Goal: Task Accomplishment & Management: Complete application form

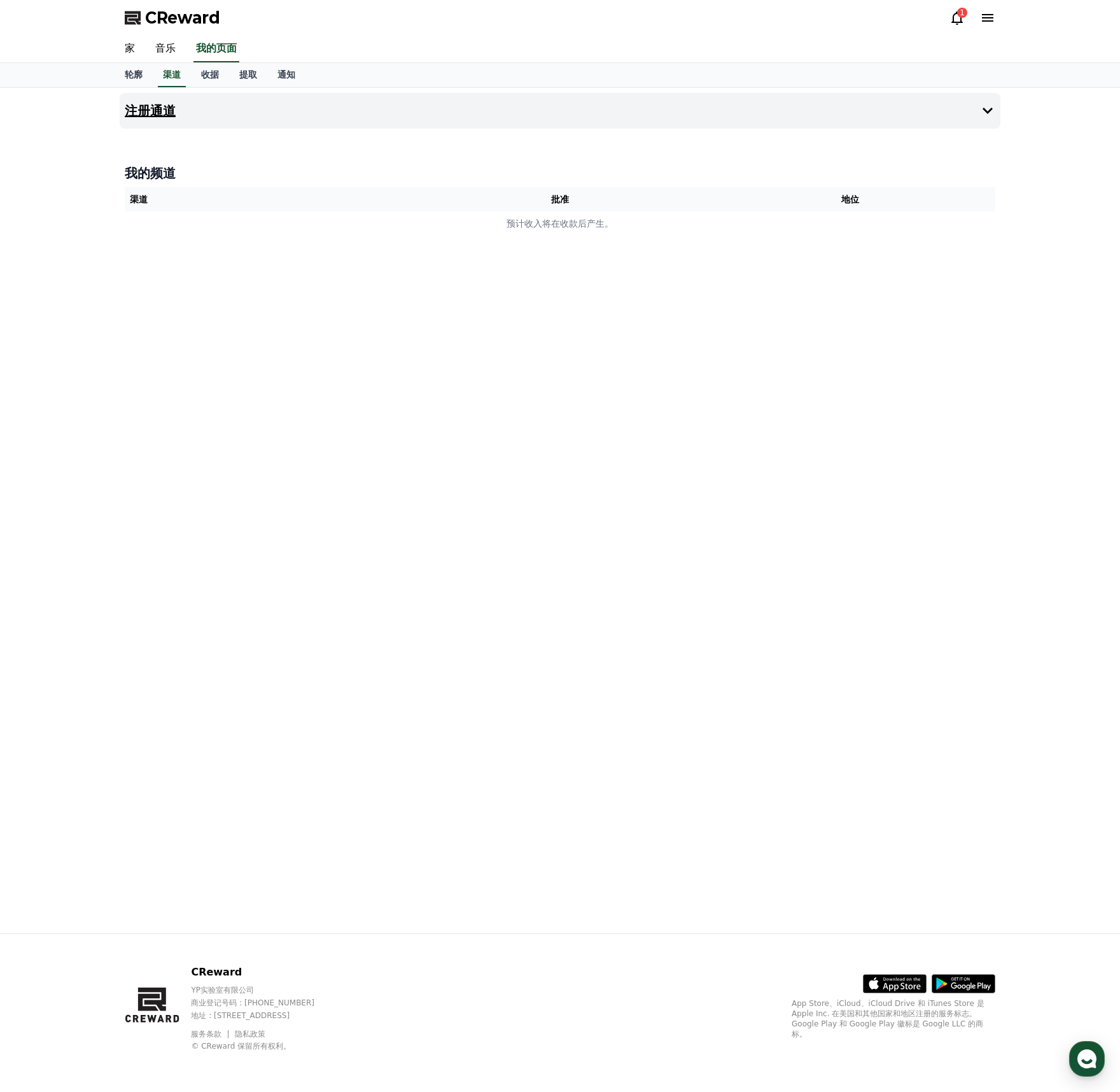
click at [990, 102] on button "注册通道" at bounding box center [560, 111] width 881 height 36
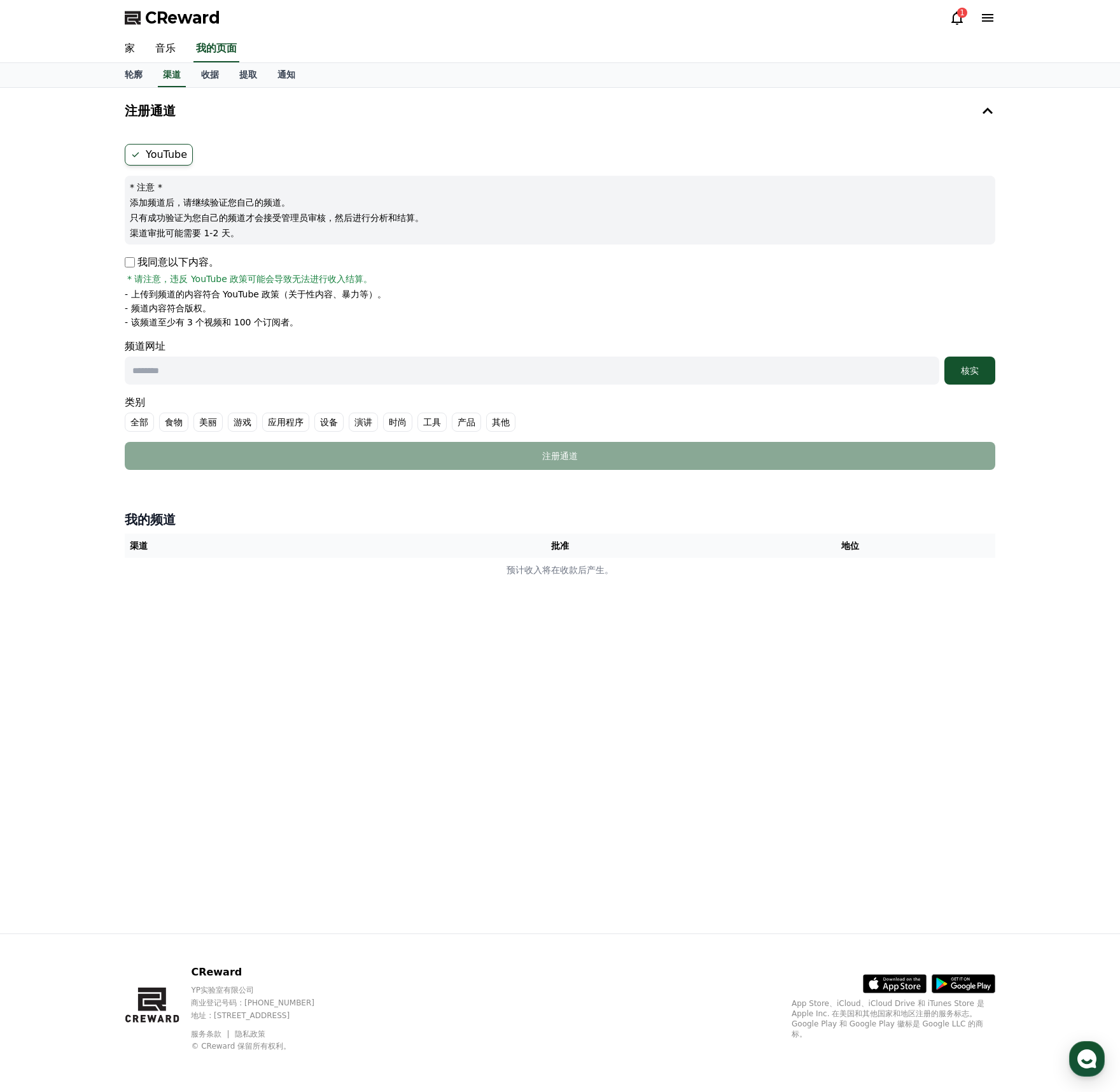
click at [960, 18] on icon at bounding box center [958, 18] width 12 height 13
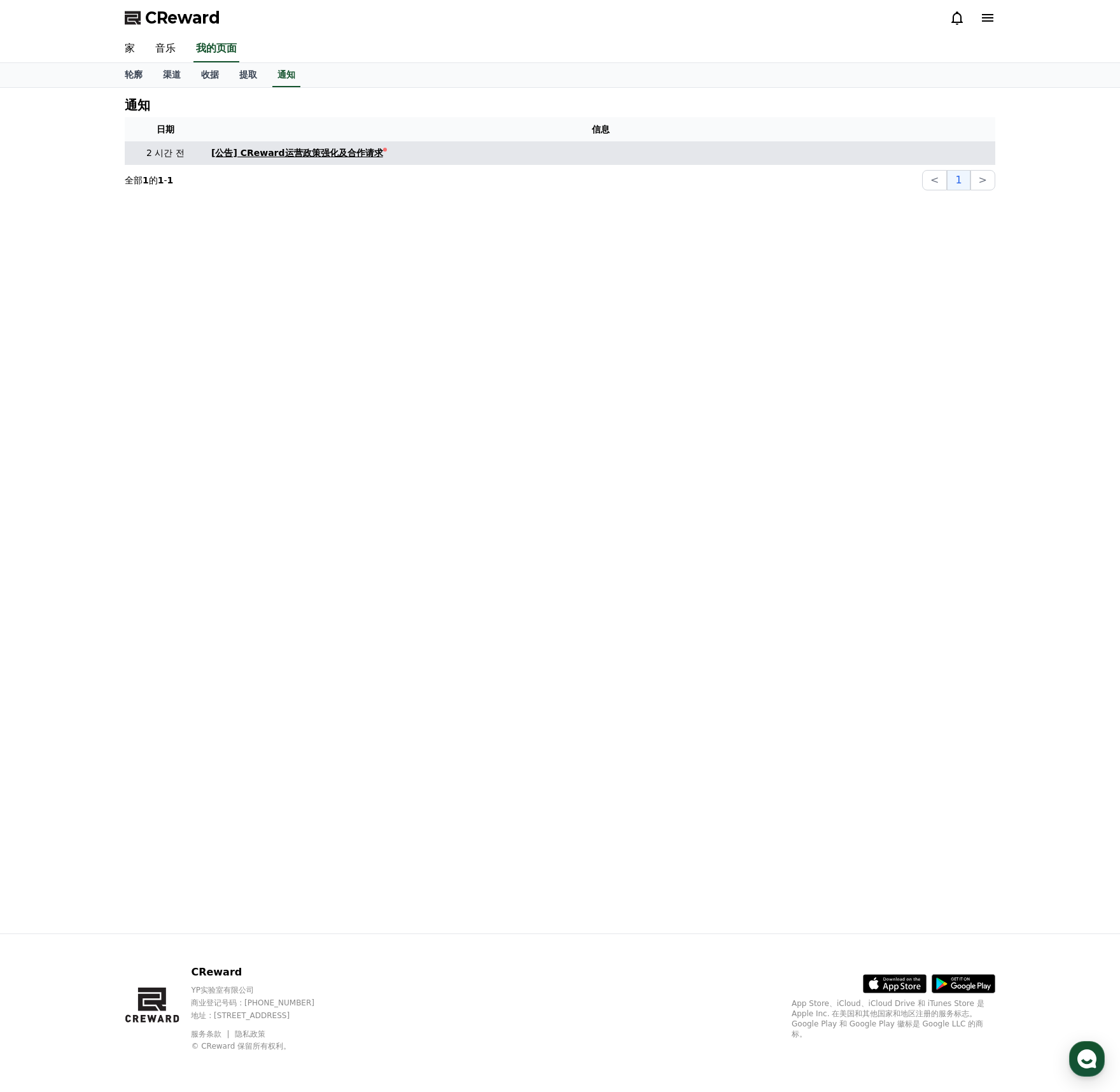
click at [335, 155] on font "[公告] CReward运营政策强化及合作请求" at bounding box center [297, 152] width 172 height 10
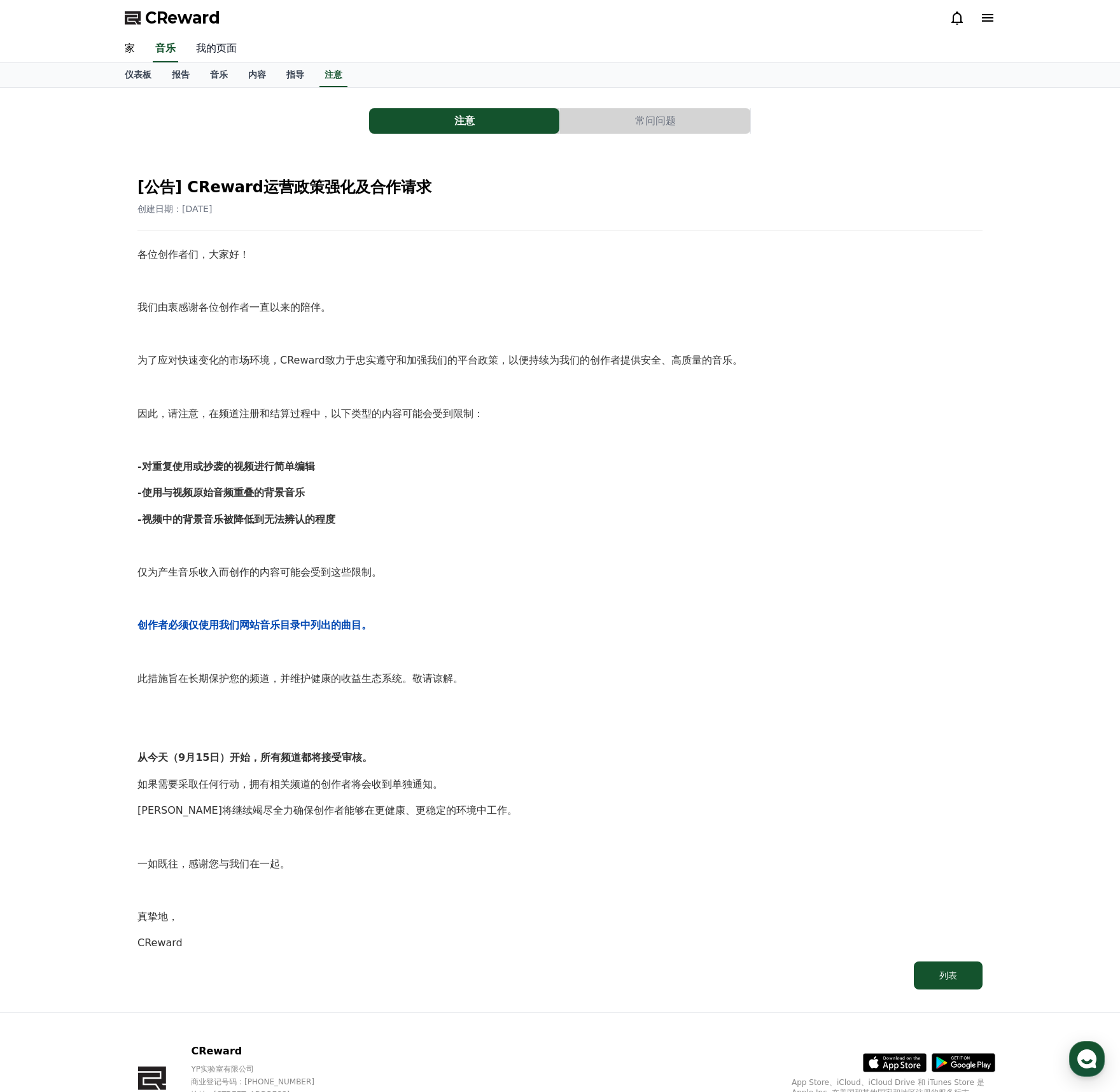
click at [210, 47] on font "我的页面" at bounding box center [216, 47] width 41 height 12
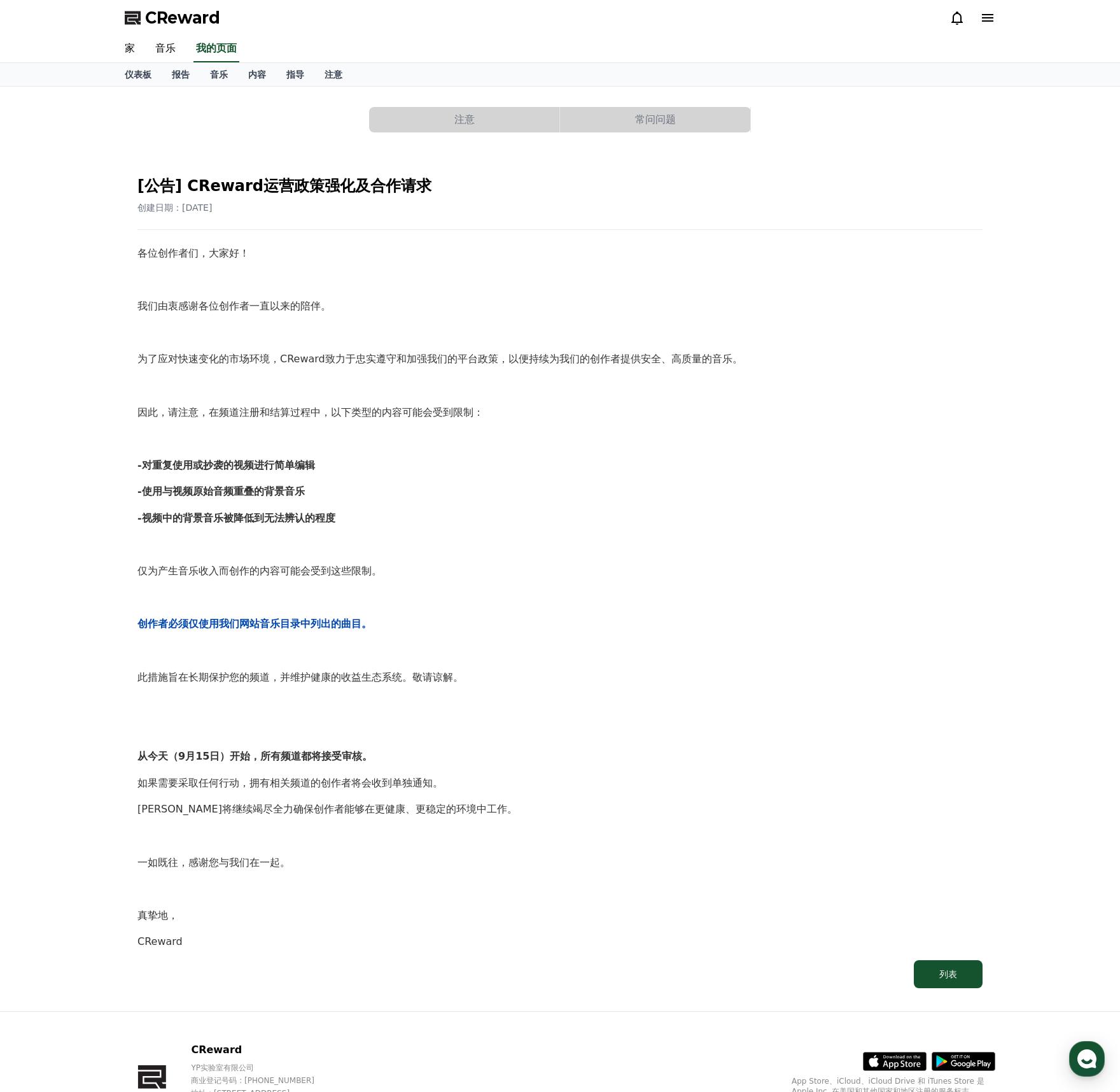
select select "**********"
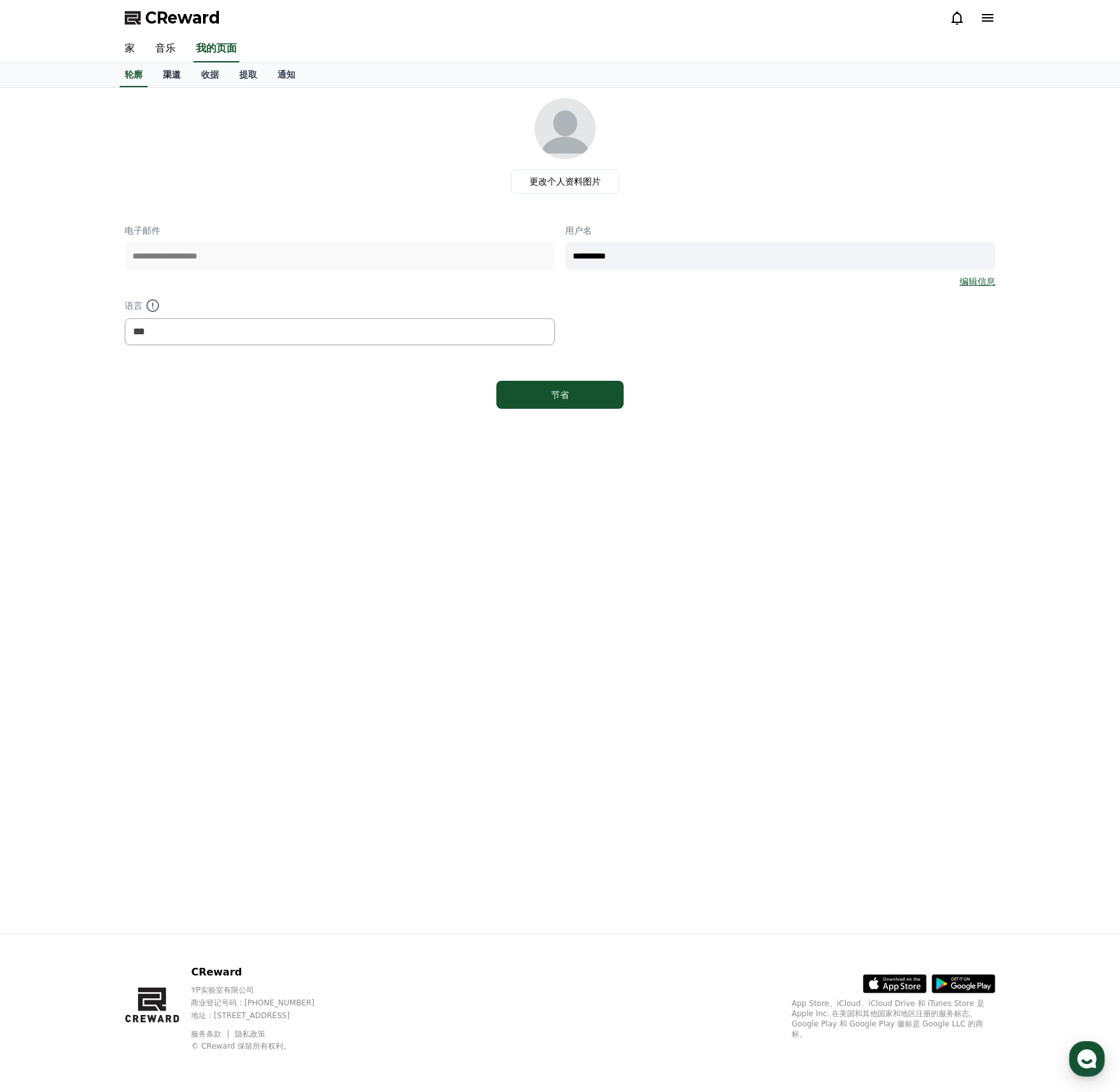
click at [177, 73] on font "渠道" at bounding box center [172, 74] width 17 height 10
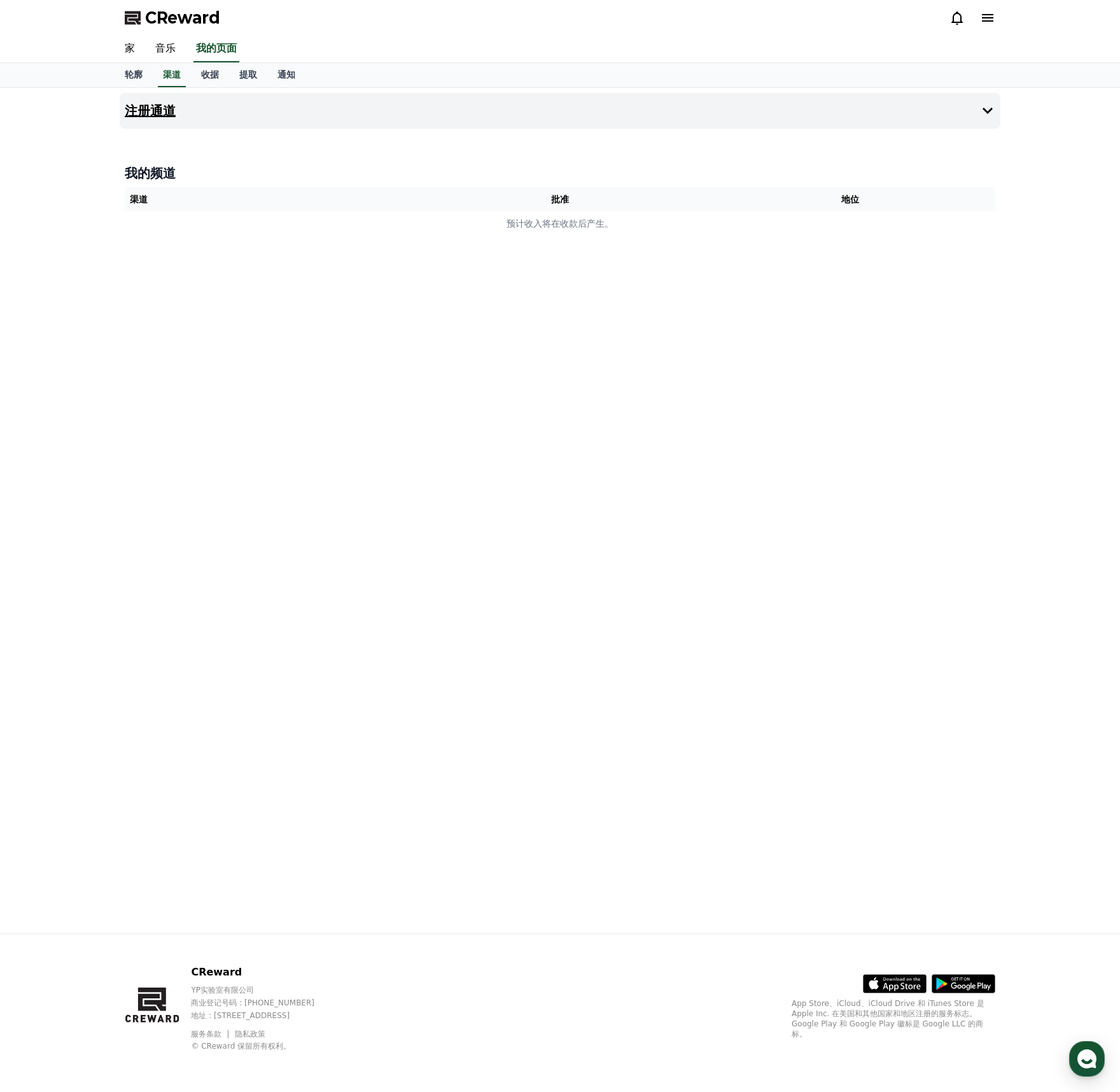
click at [501, 117] on button "注册通道" at bounding box center [560, 111] width 881 height 36
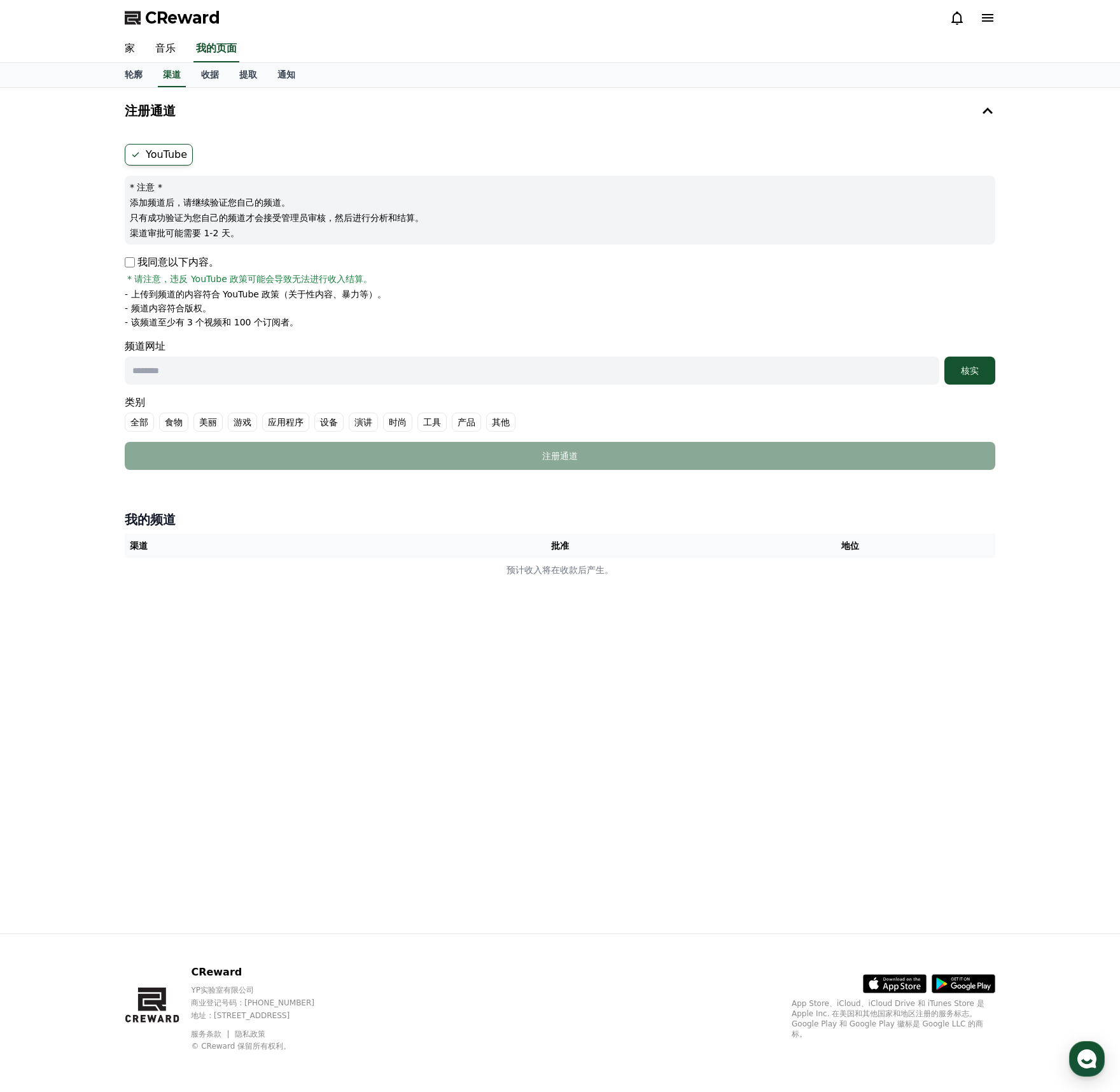
click at [548, 371] on input "text" at bounding box center [532, 371] width 814 height 28
type input "**********"
click at [975, 366] on font "核实" at bounding box center [969, 371] width 17 height 10
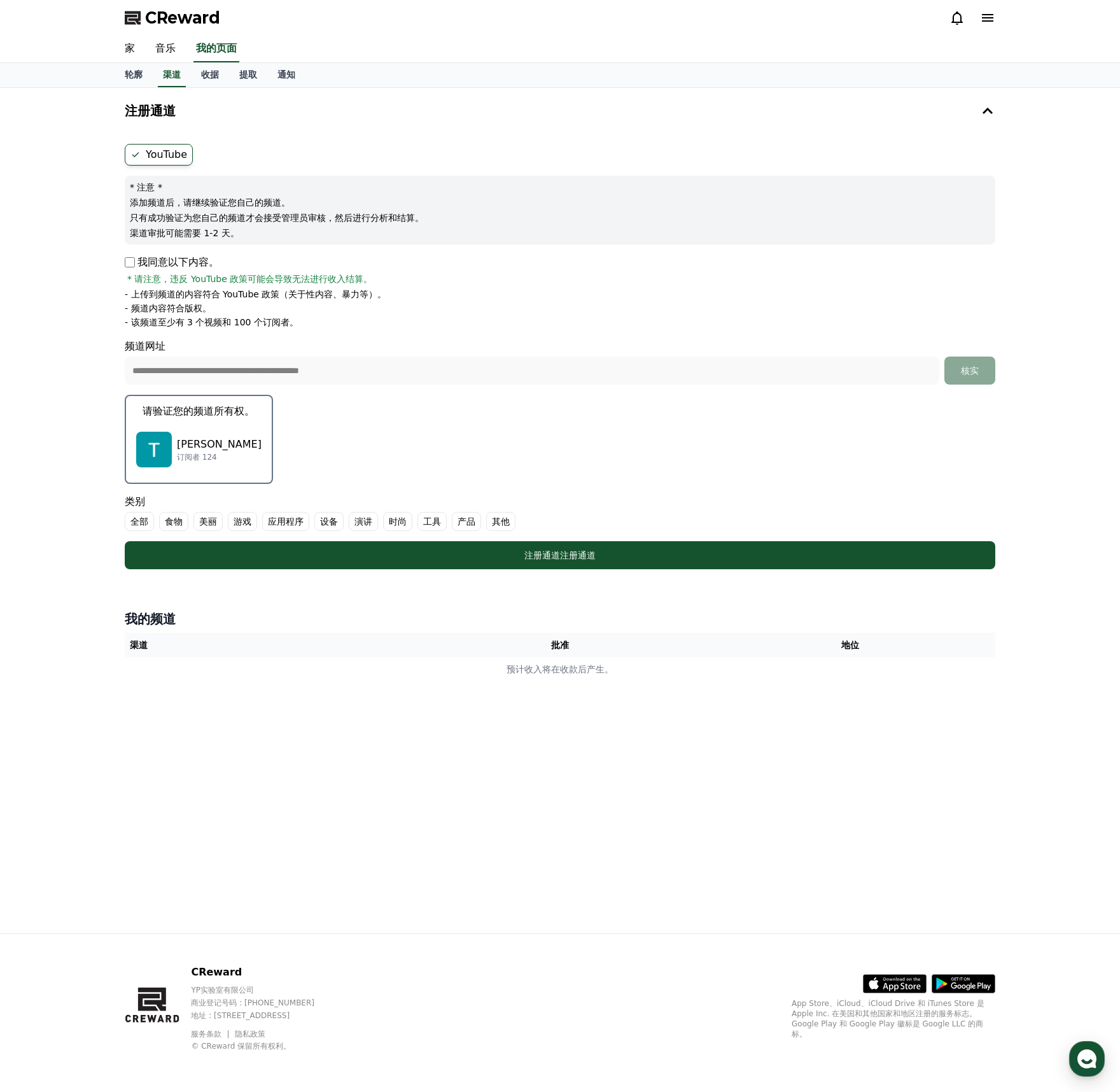
click at [197, 441] on font "特洛伊·梅" at bounding box center [219, 444] width 85 height 12
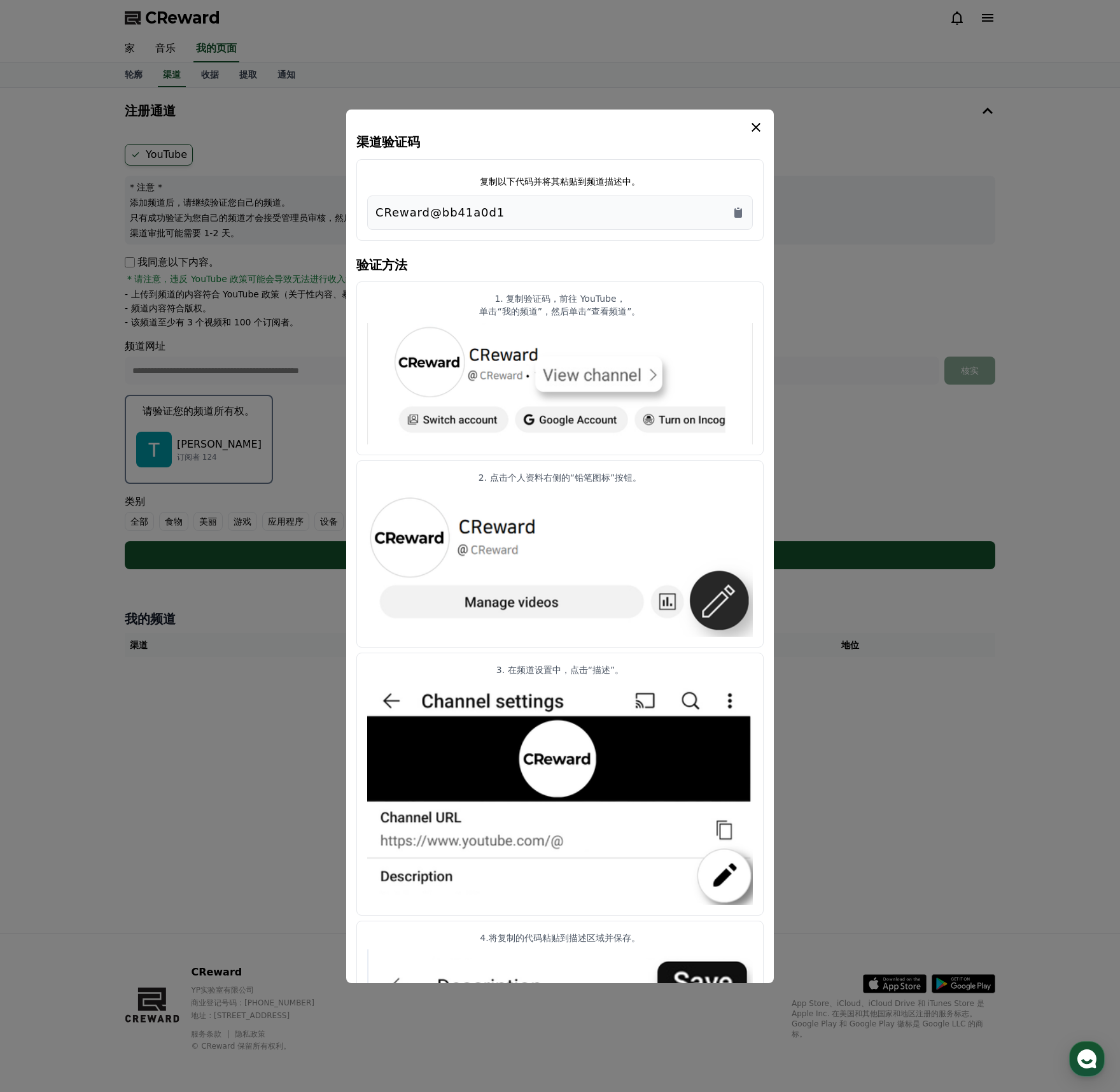
click at [756, 125] on icon "情态动词" at bounding box center [756, 127] width 15 height 15
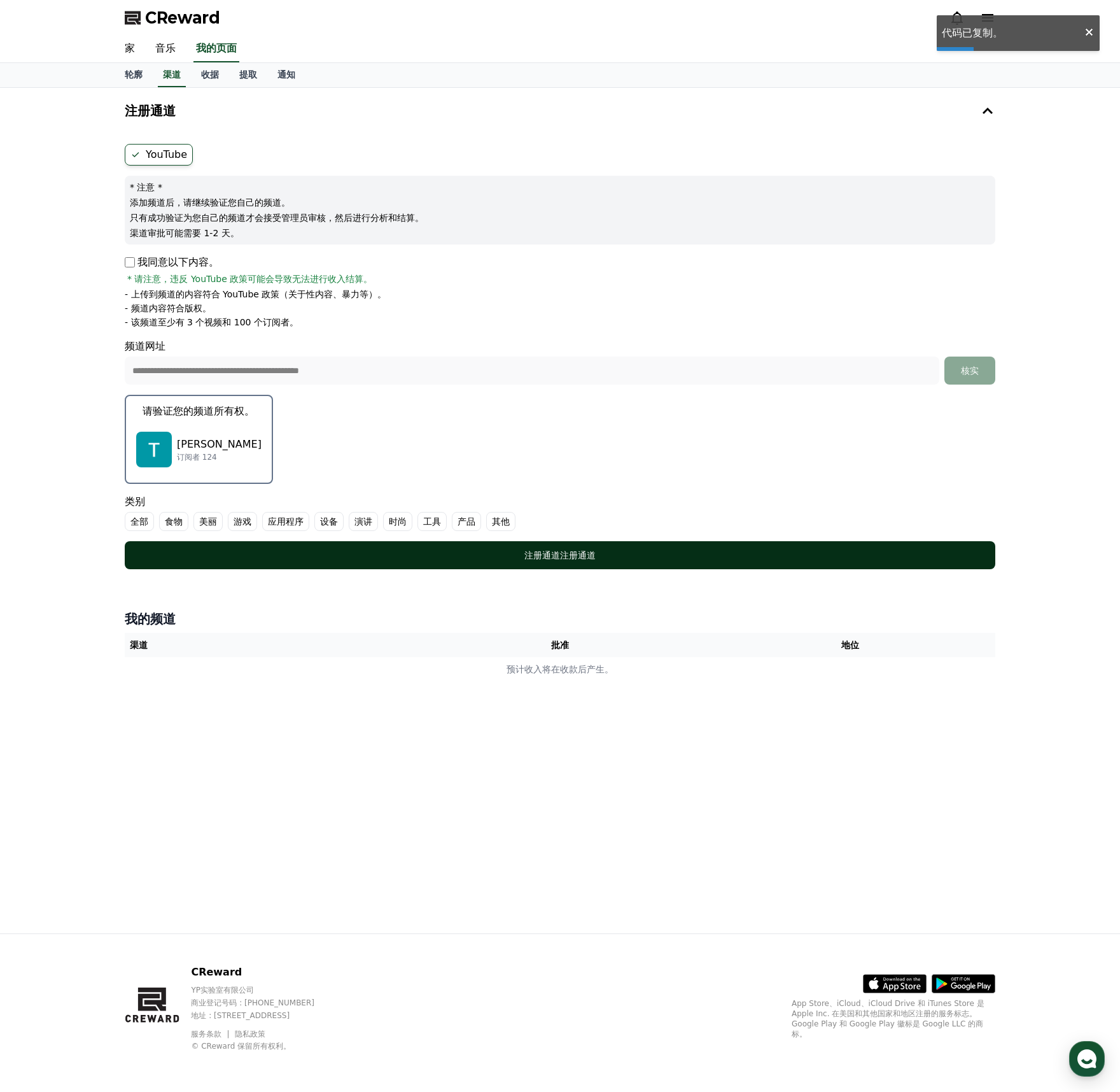
click at [563, 557] on font "注册通道" at bounding box center [578, 555] width 36 height 10
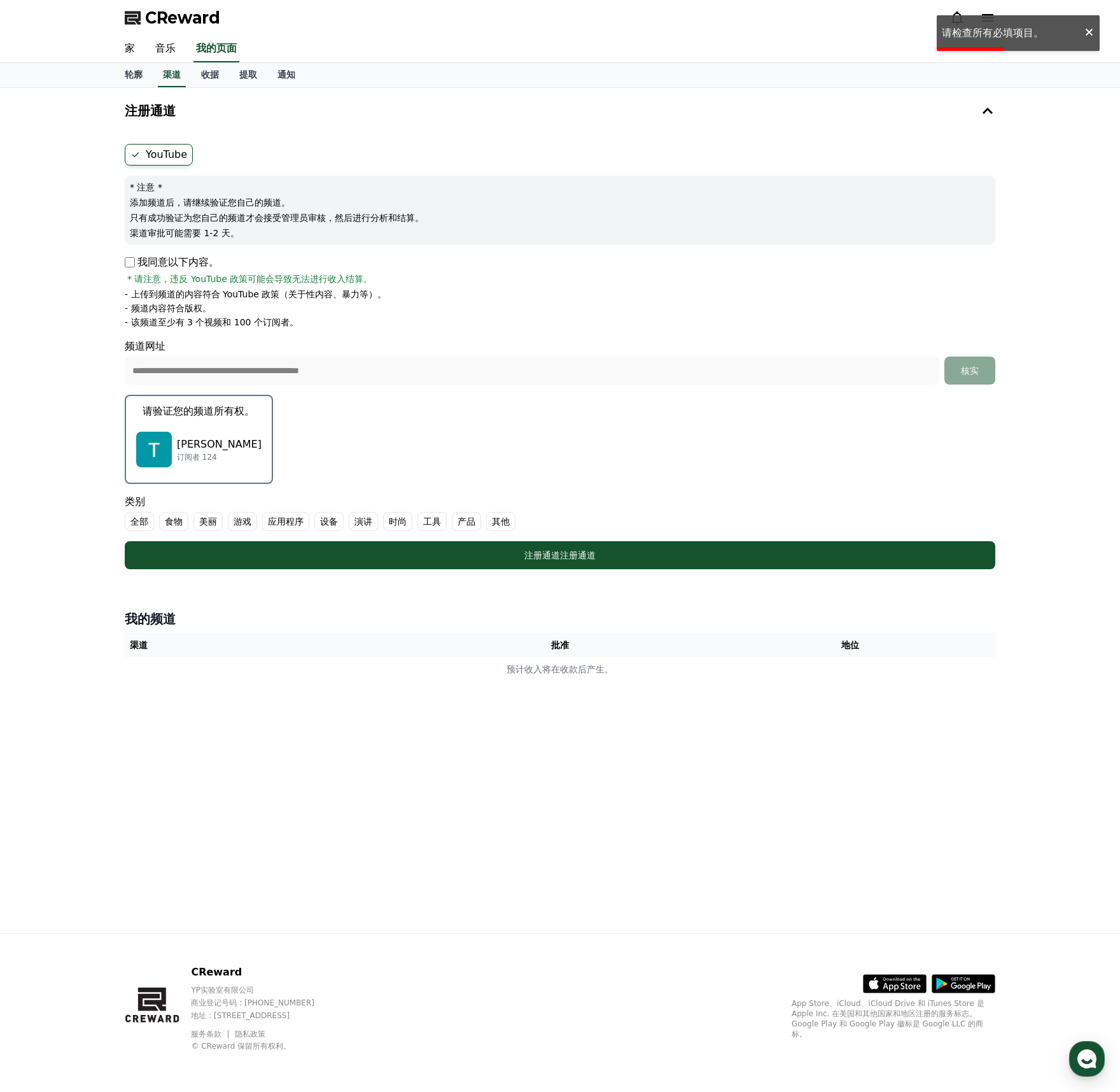
click at [209, 436] on div "特洛伊·梅 订阅者 124" at bounding box center [199, 449] width 126 height 51
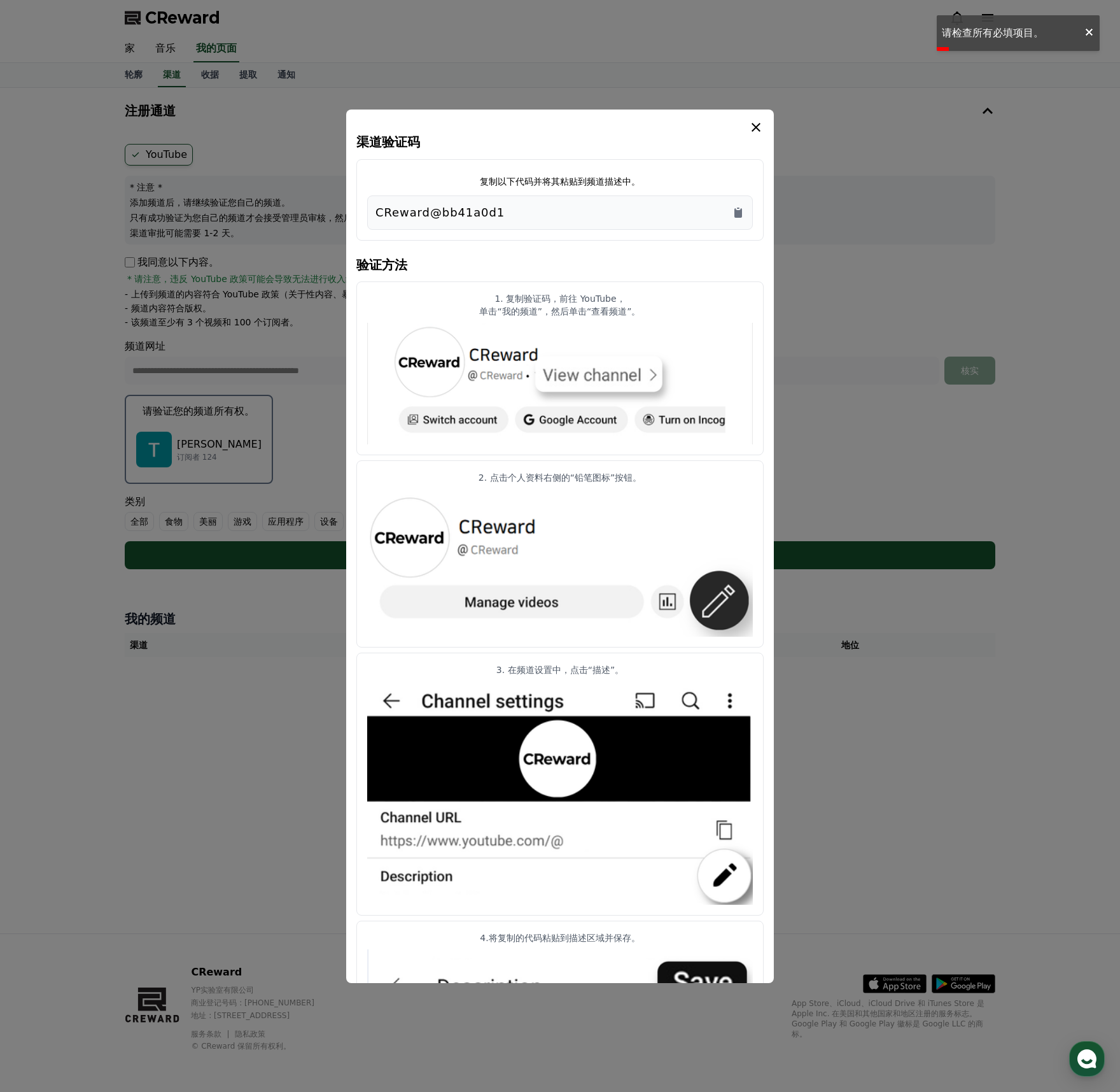
click at [755, 123] on icon "情态动词" at bounding box center [756, 127] width 15 height 15
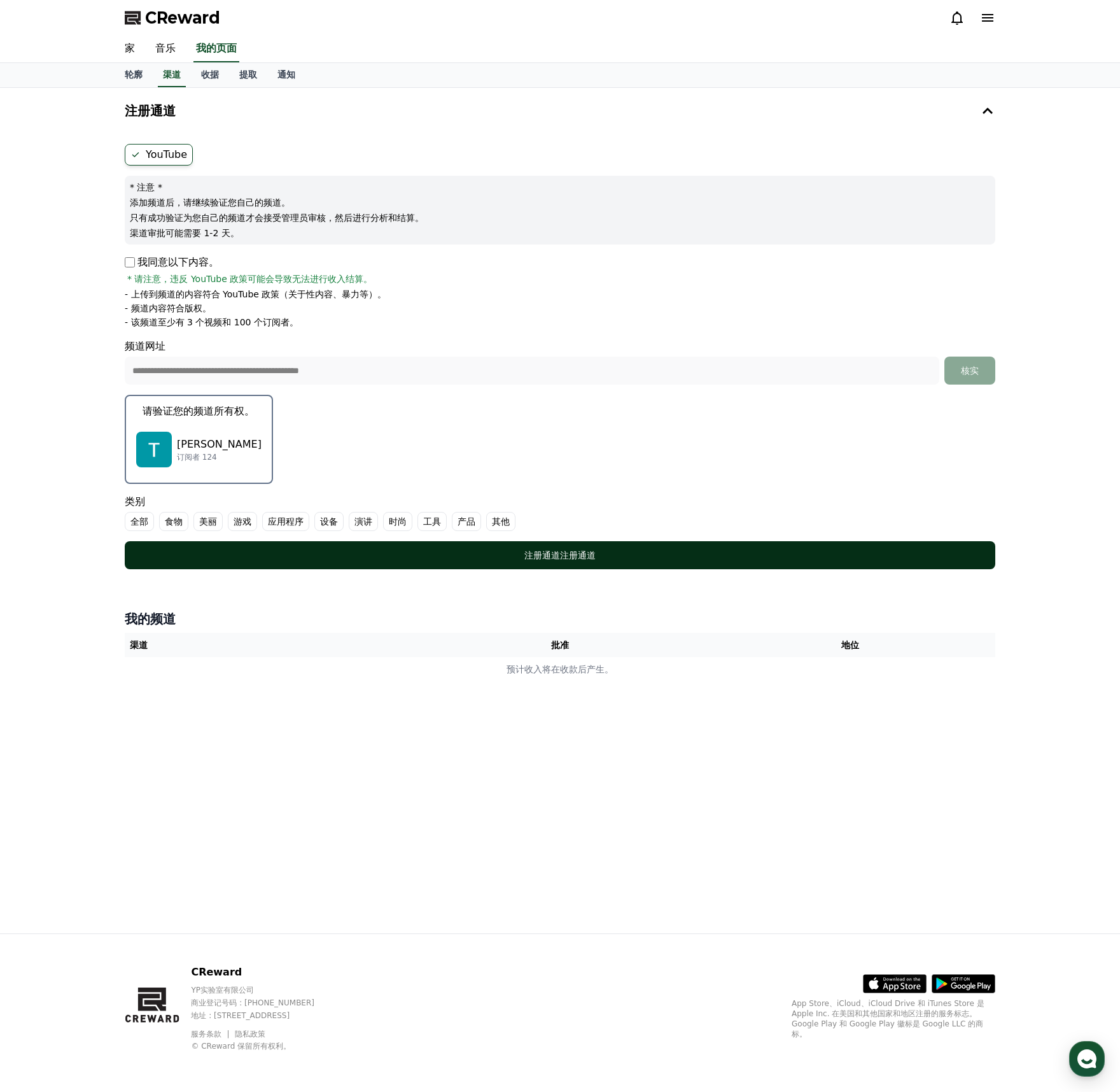
click at [560, 552] on font "注册通道" at bounding box center [578, 555] width 36 height 10
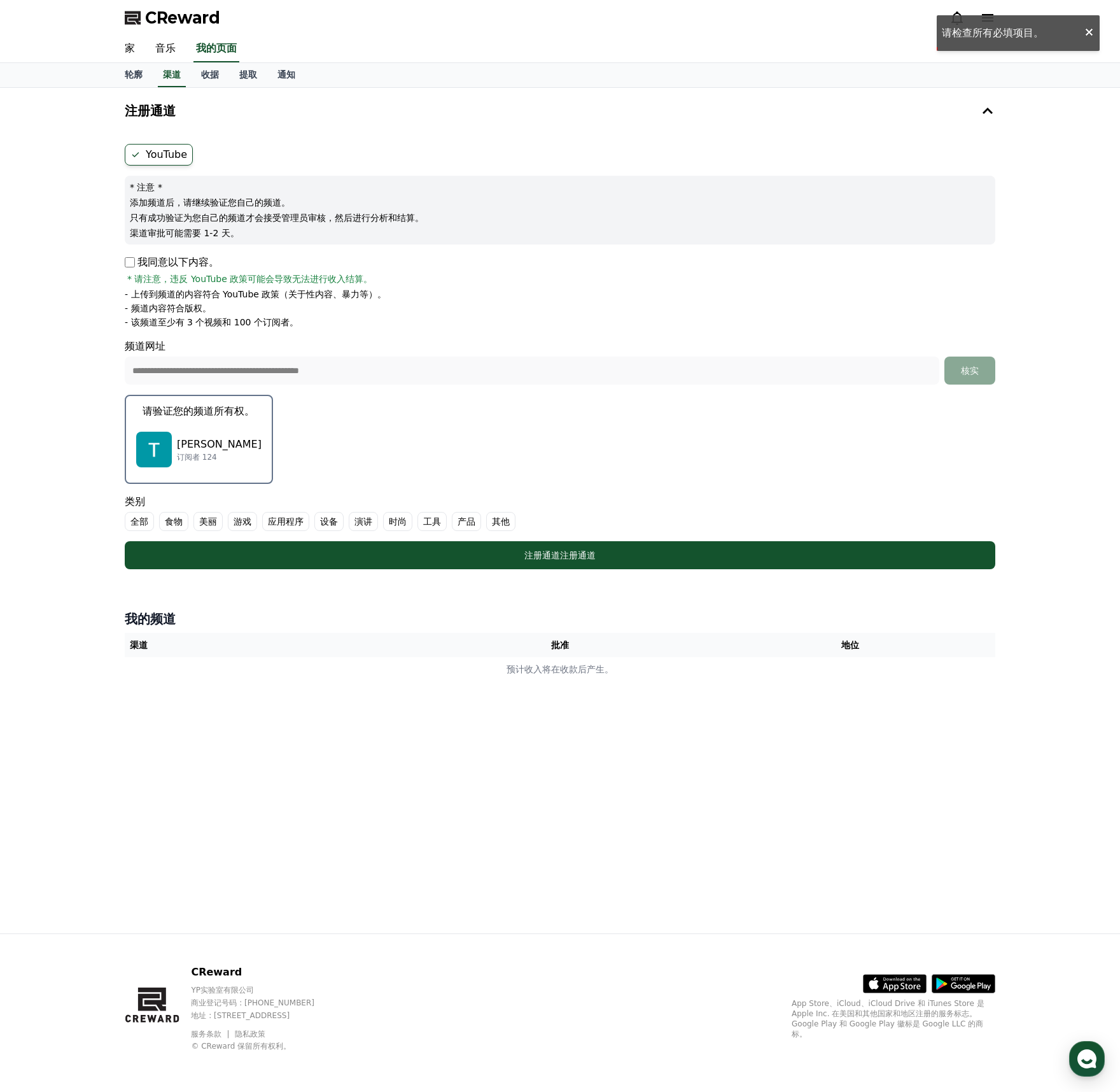
drag, startPoint x: 236, startPoint y: 412, endPoint x: 212, endPoint y: 434, distance: 32.6
click at [236, 412] on font "请验证您的频道所有权。" at bounding box center [198, 411] width 112 height 12
click at [197, 438] on div "**********" at bounding box center [560, 339] width 881 height 491
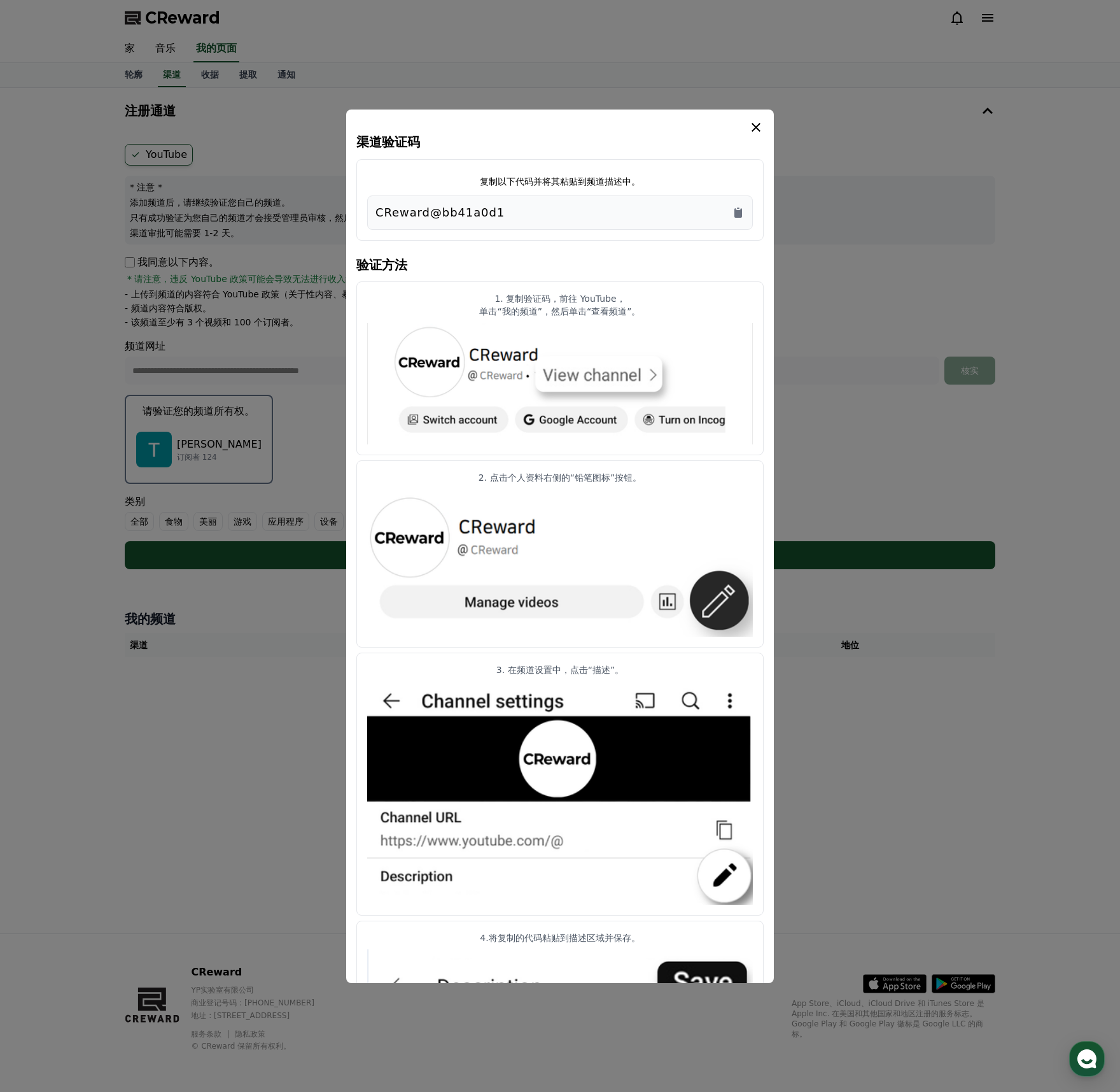
click at [756, 129] on icon "情态动词" at bounding box center [756, 127] width 15 height 15
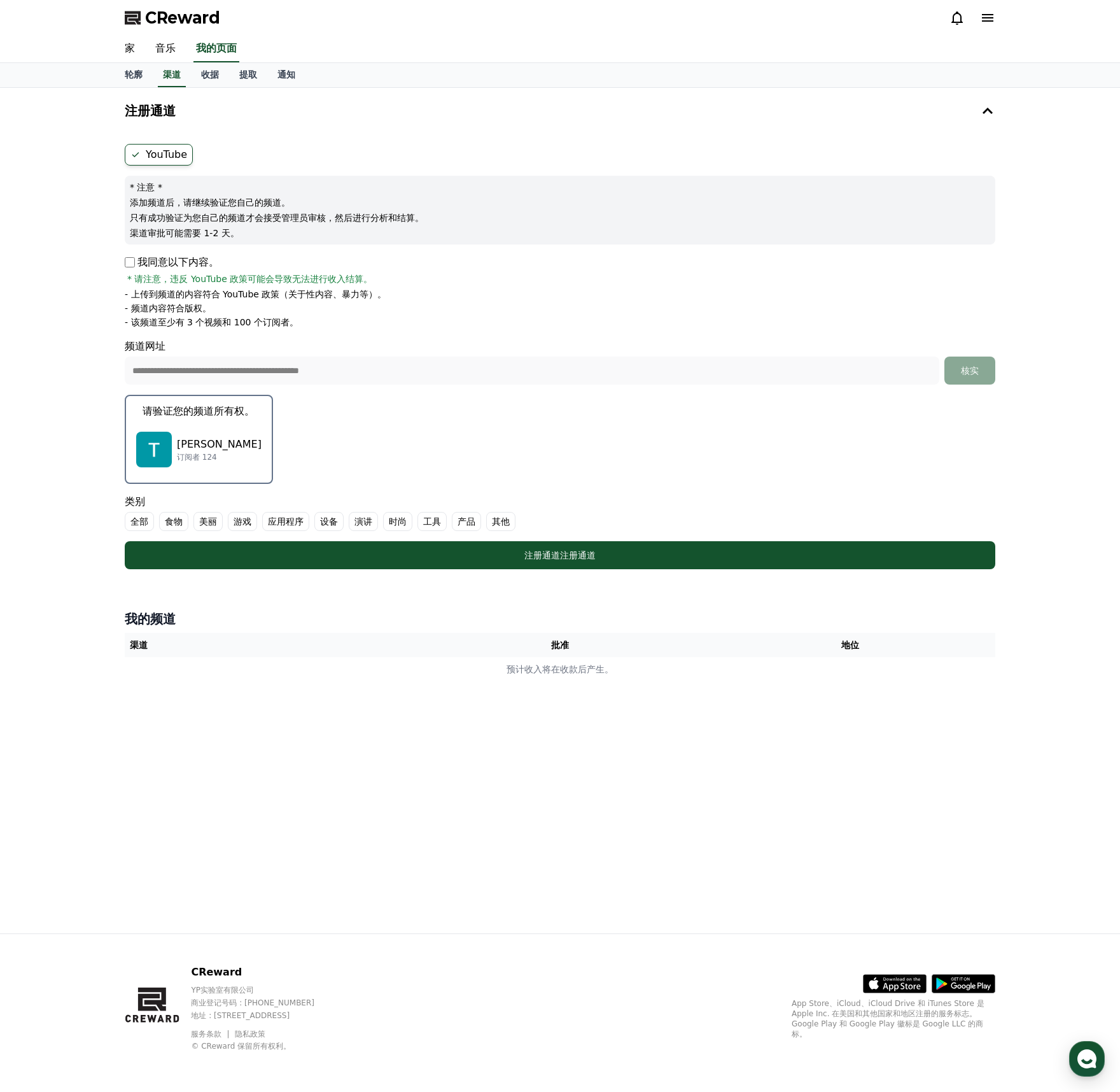
click at [499, 519] on font "其他" at bounding box center [500, 521] width 17 height 10
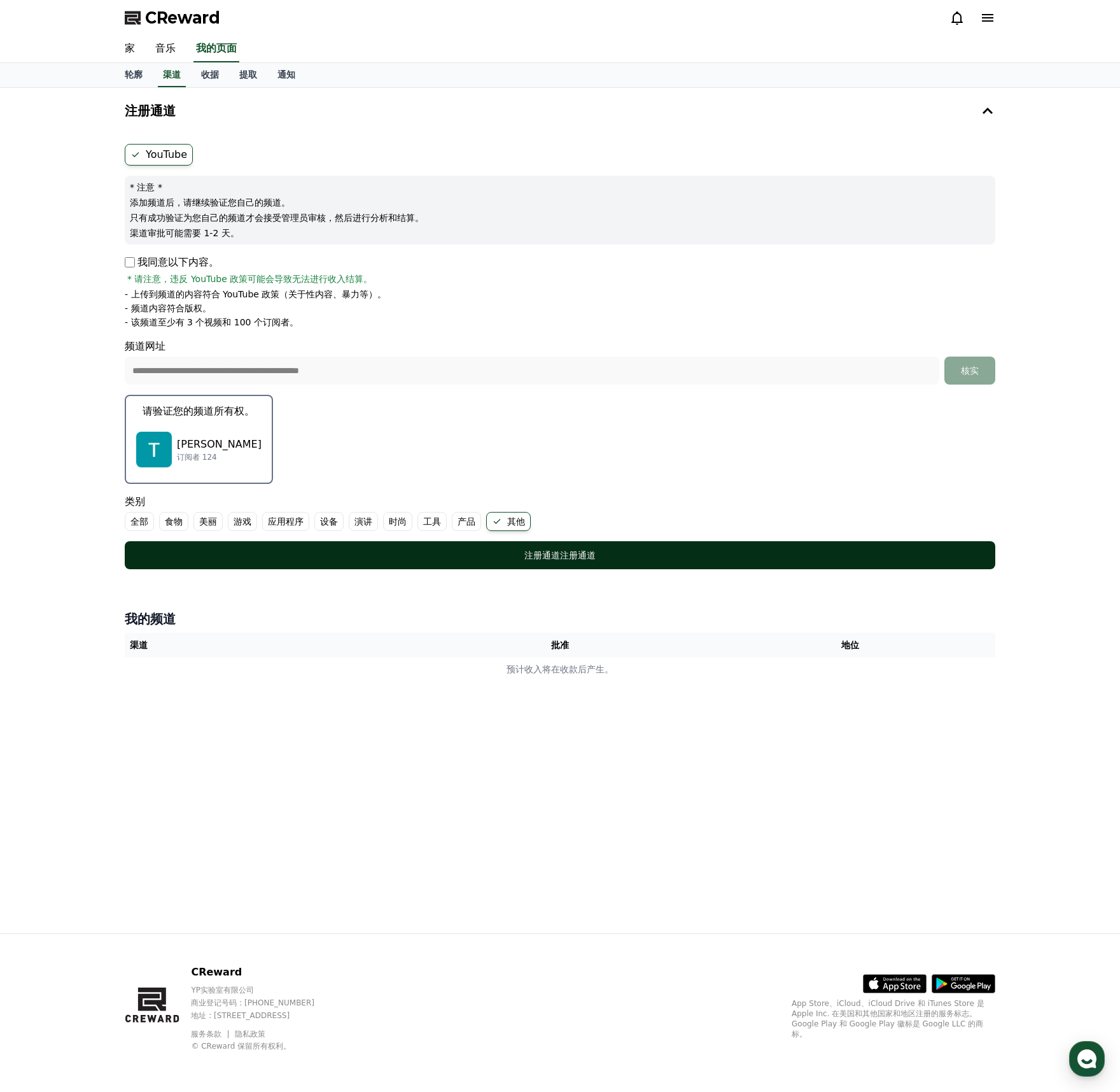
click at [560, 557] on font "注册通道" at bounding box center [578, 555] width 36 height 10
